Goal: Task Accomplishment & Management: Use online tool/utility

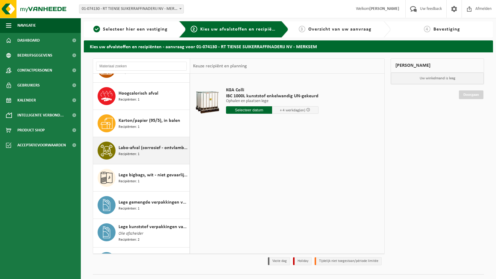
scroll to position [299, 0]
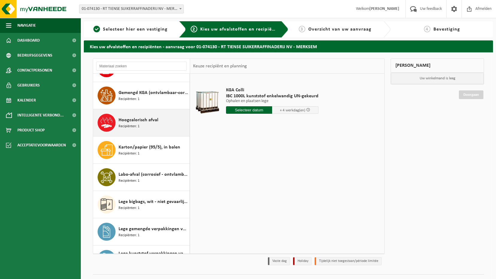
click at [134, 117] on span "Hoogcalorisch afval" at bounding box center [138, 119] width 40 height 7
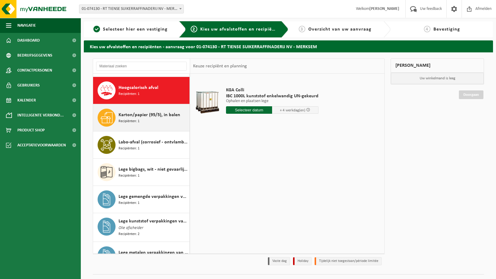
scroll to position [245, 0]
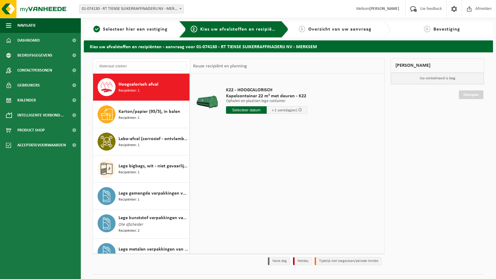
click at [273, 109] on span "+ 2 werkdag(en)" at bounding box center [284, 110] width 25 height 4
click at [249, 112] on input "text" at bounding box center [246, 109] width 41 height 7
click at [231, 181] on div "25" at bounding box center [231, 182] width 10 height 10
type input "Van [DATE]"
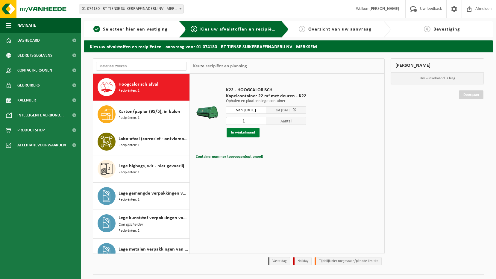
click at [246, 134] on button "In winkelmand" at bounding box center [242, 133] width 33 height 10
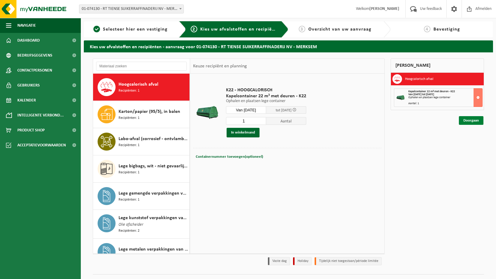
click at [461, 121] on link "Doorgaan" at bounding box center [470, 120] width 25 height 9
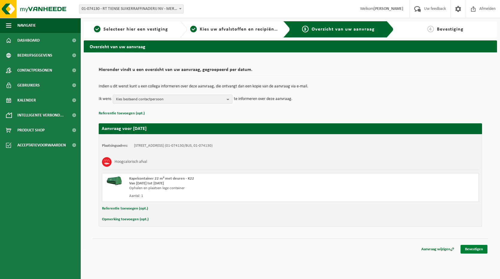
click at [473, 250] on link "Bevestigen" at bounding box center [474, 249] width 27 height 9
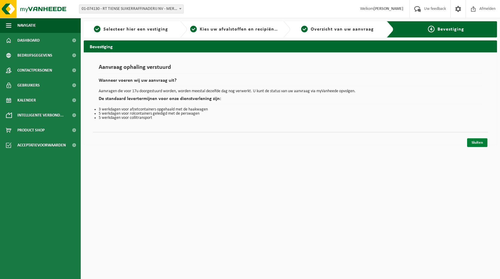
click at [480, 140] on link "Sluiten" at bounding box center [477, 142] width 20 height 9
